Goal: Task Accomplishment & Management: Manage account settings

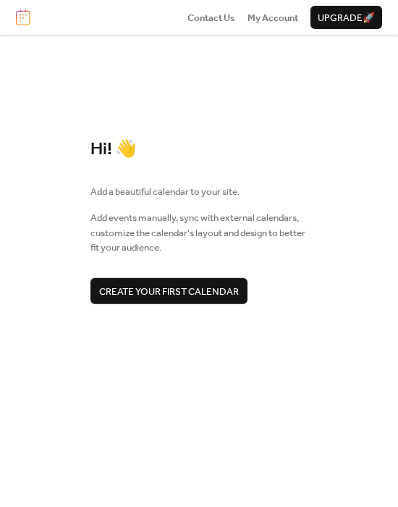
click at [212, 277] on button "Create your first calendar" at bounding box center [169, 290] width 157 height 26
click at [204, 27] on div "Contact Us My Account Upgrade 🚀" at bounding box center [199, 17] width 398 height 35
click at [283, 16] on span "My Account" at bounding box center [273, 18] width 51 height 14
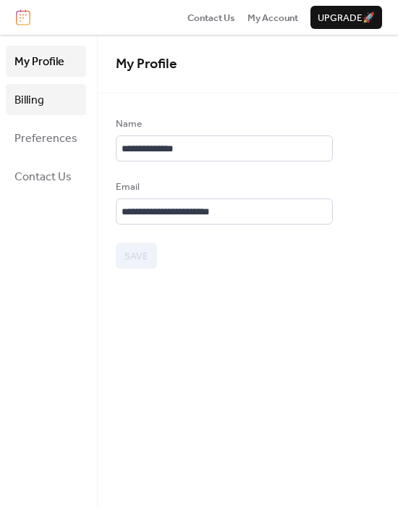
click at [56, 99] on link "Billing" at bounding box center [46, 99] width 80 height 31
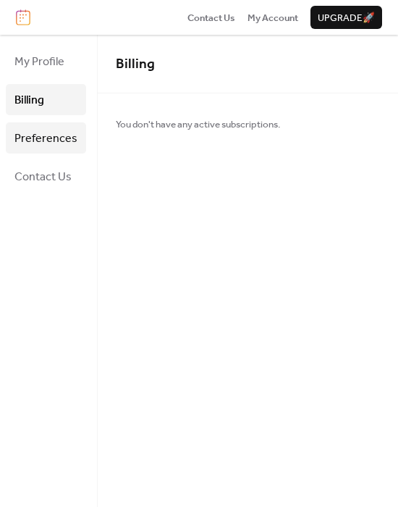
click at [62, 135] on span "Preferences" at bounding box center [45, 138] width 63 height 22
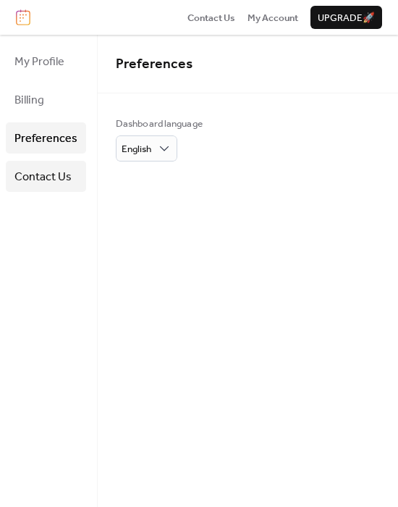
click at [70, 183] on span "Contact Us" at bounding box center [42, 177] width 57 height 22
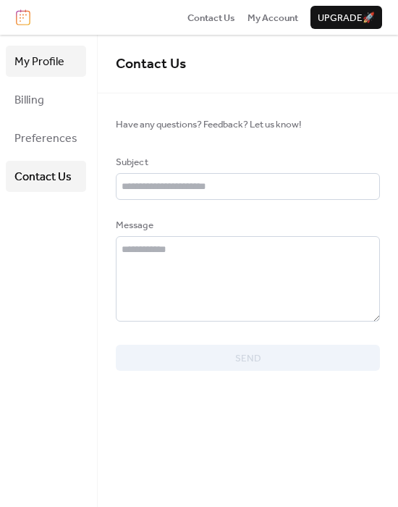
click at [41, 52] on span "My Profile" at bounding box center [39, 62] width 50 height 22
